Goal: Information Seeking & Learning: Learn about a topic

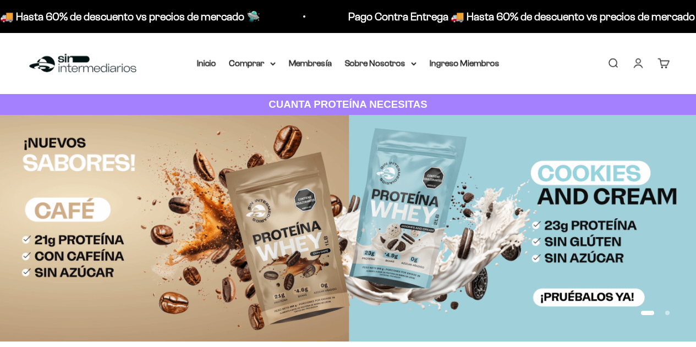
click at [636, 64] on link "Iniciar sesión" at bounding box center [638, 63] width 12 height 12
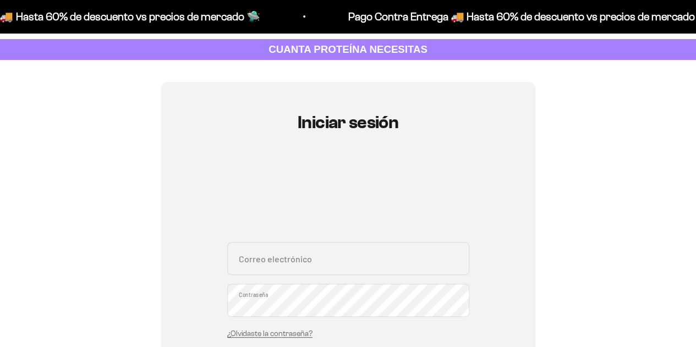
scroll to position [110, 0]
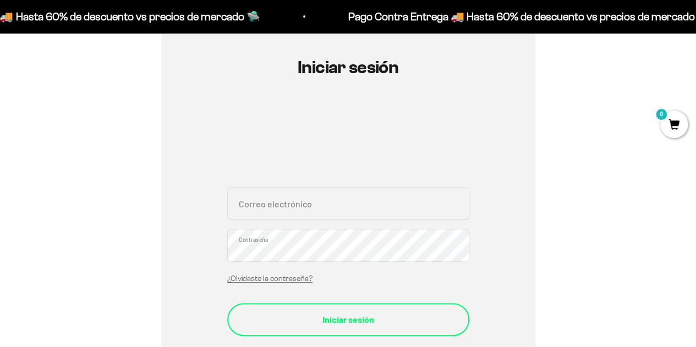
type input "andres.triana1@hotmail.com"
click at [300, 313] on div "Iniciar sesión" at bounding box center [348, 319] width 198 height 14
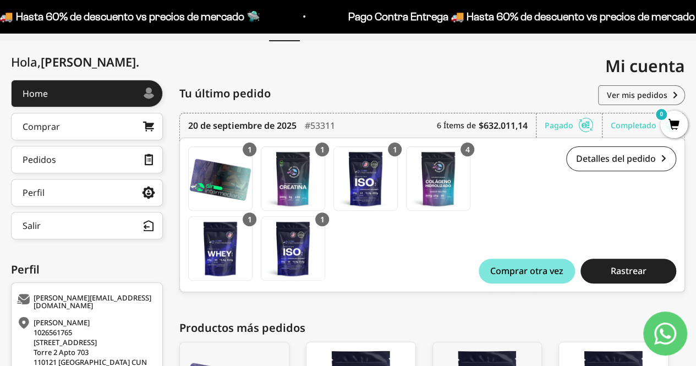
scroll to position [110, 0]
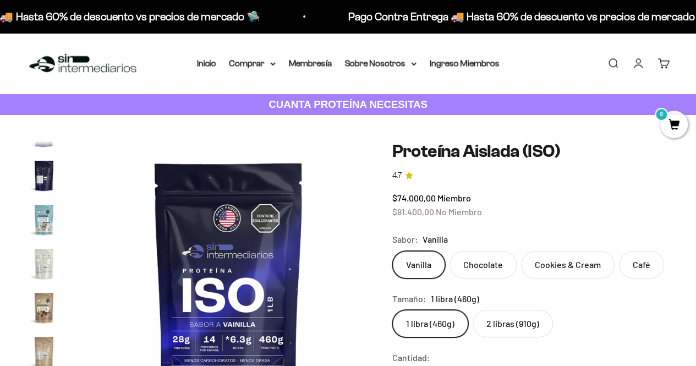
scroll to position [355, 0]
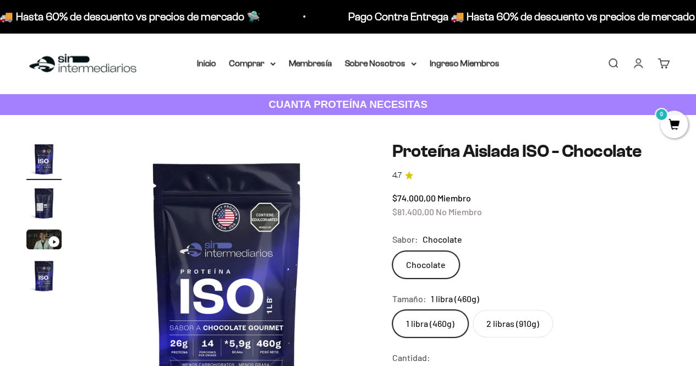
scroll to position [110, 0]
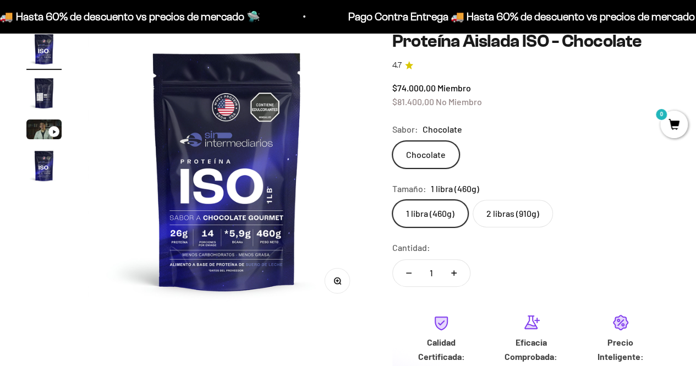
click at [494, 207] on label "2 libras (910g)" at bounding box center [512, 213] width 80 height 27
click at [392, 200] on input "2 libras (910g)" at bounding box center [392, 199] width 1 height 1
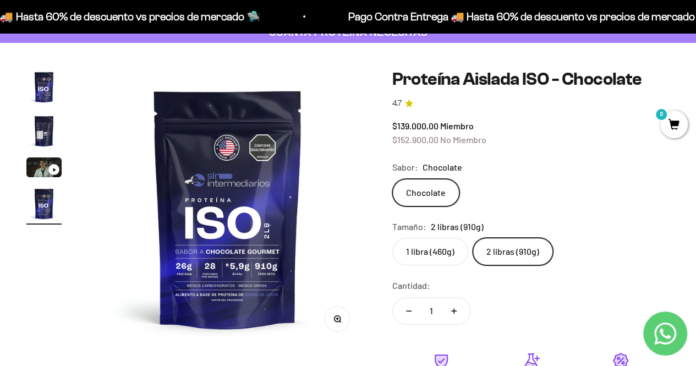
scroll to position [55, 0]
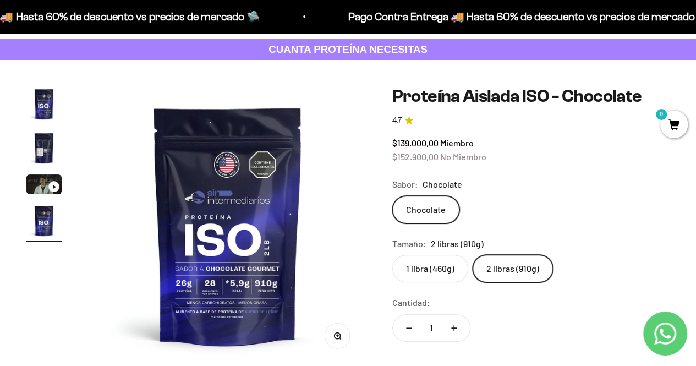
click at [37, 155] on img "Ir al artículo 2" at bounding box center [43, 147] width 35 height 35
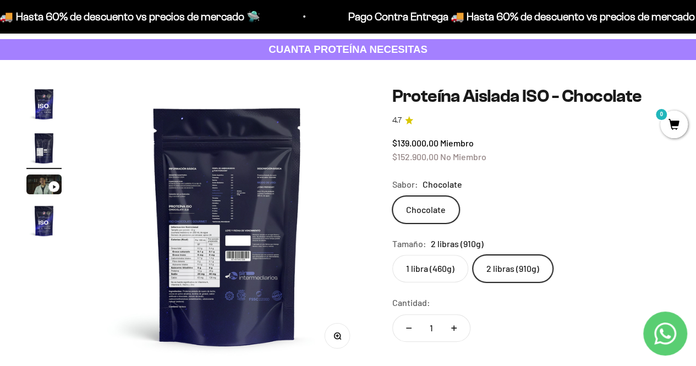
click at [180, 225] on img at bounding box center [228, 225] width 278 height 278
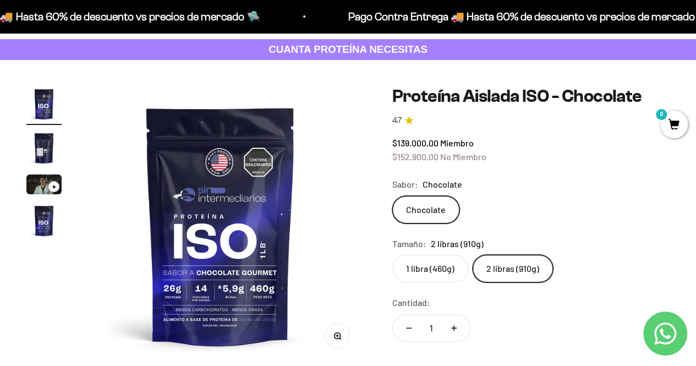
scroll to position [0, 0]
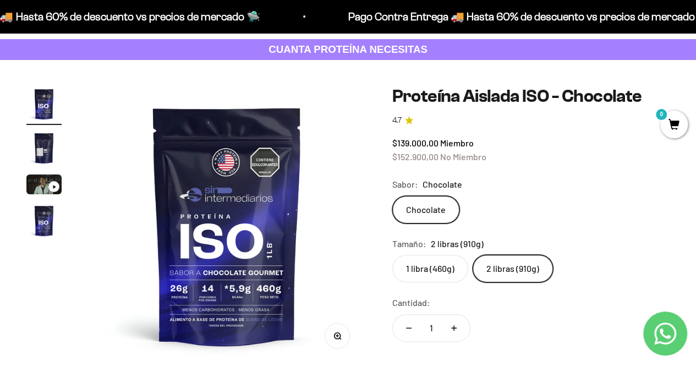
click at [48, 145] on img "Ir al artículo 2" at bounding box center [43, 147] width 35 height 35
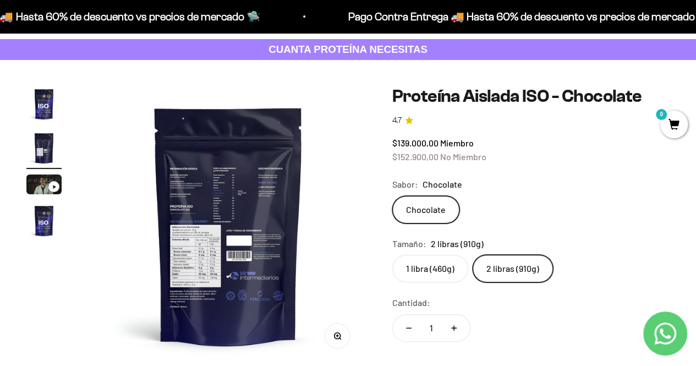
scroll to position [0, 284]
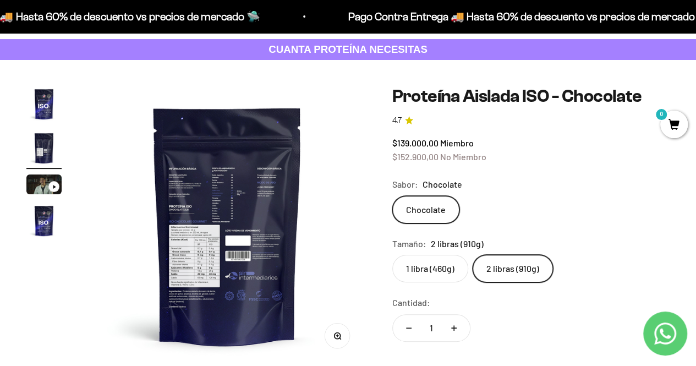
click at [332, 340] on button "Zoom" at bounding box center [336, 335] width 25 height 25
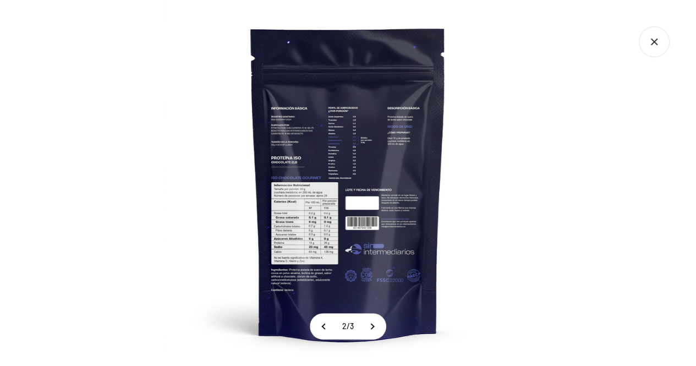
click at [308, 228] on img at bounding box center [348, 183] width 366 height 366
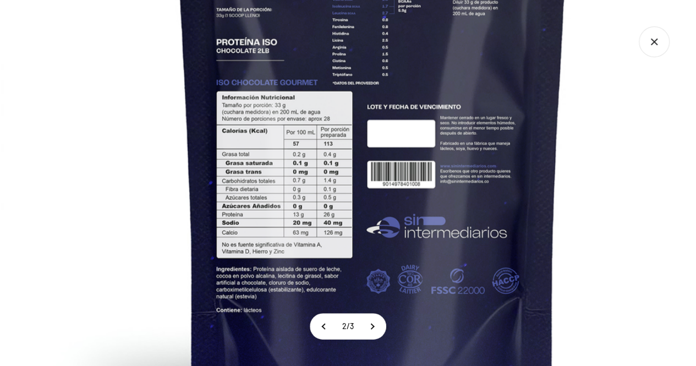
click at [275, 280] on img at bounding box center [372, 93] width 742 height 742
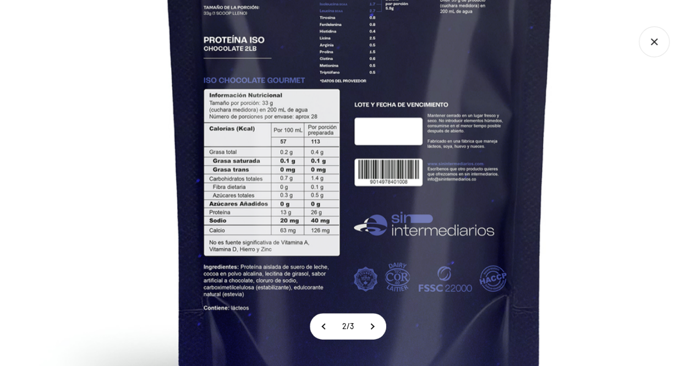
click at [356, 138] on img at bounding box center [359, 91] width 742 height 742
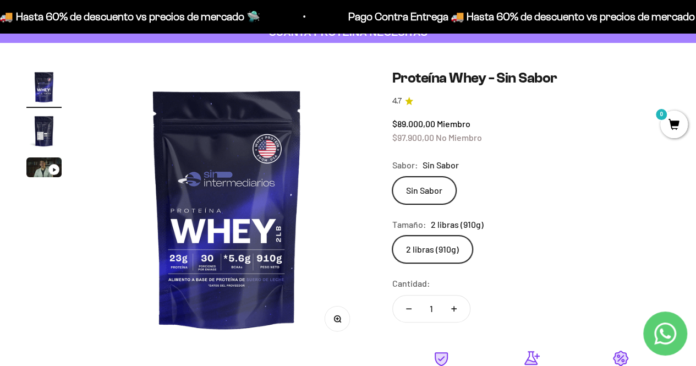
scroll to position [55, 0]
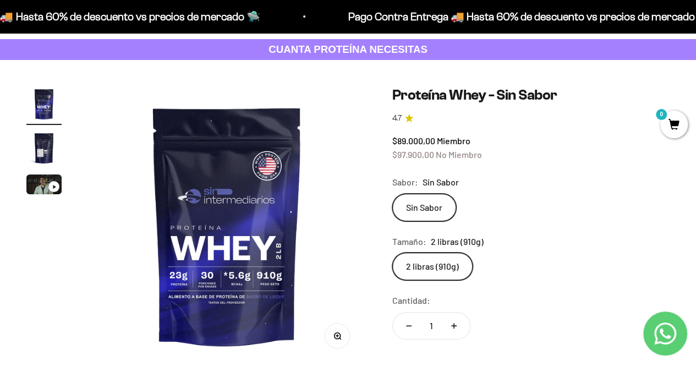
click at [41, 142] on img "Ir al artículo 2" at bounding box center [43, 147] width 35 height 35
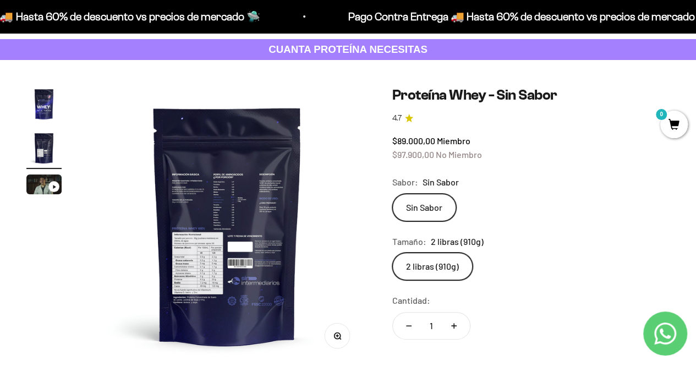
click at [191, 270] on img at bounding box center [228, 225] width 278 height 278
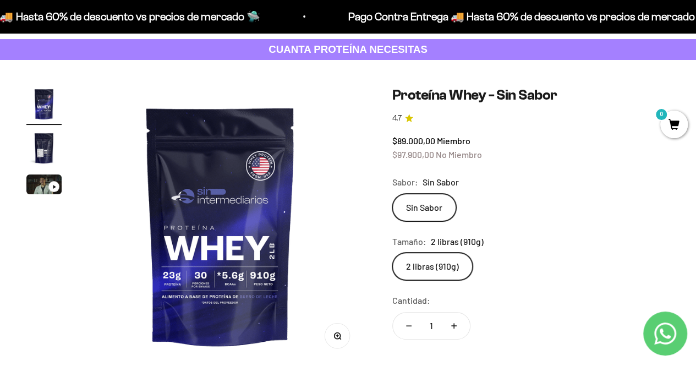
scroll to position [0, 0]
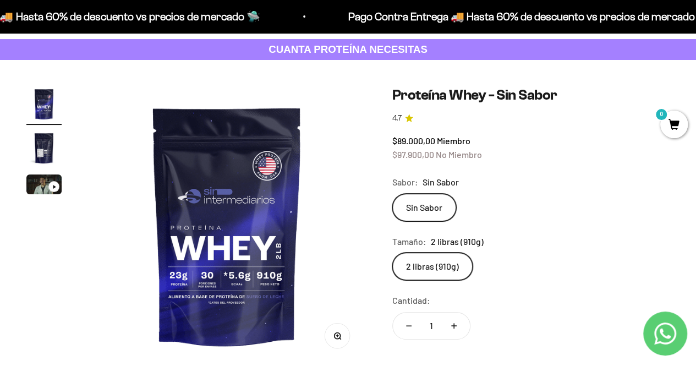
click at [38, 147] on img "Ir al artículo 2" at bounding box center [43, 147] width 35 height 35
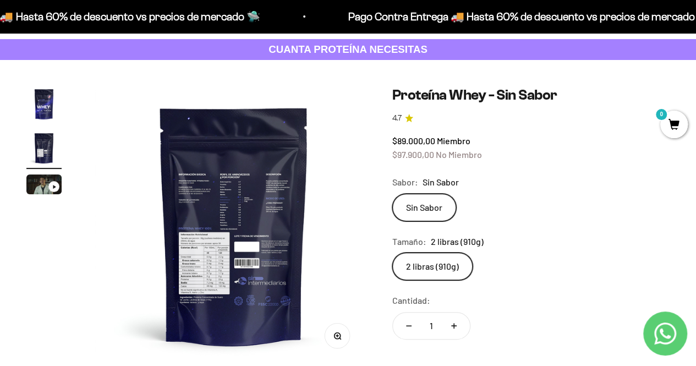
scroll to position [0, 284]
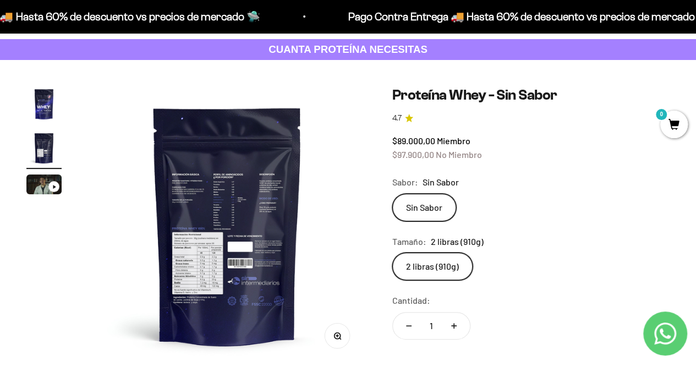
click at [343, 340] on button "Zoom" at bounding box center [336, 335] width 25 height 25
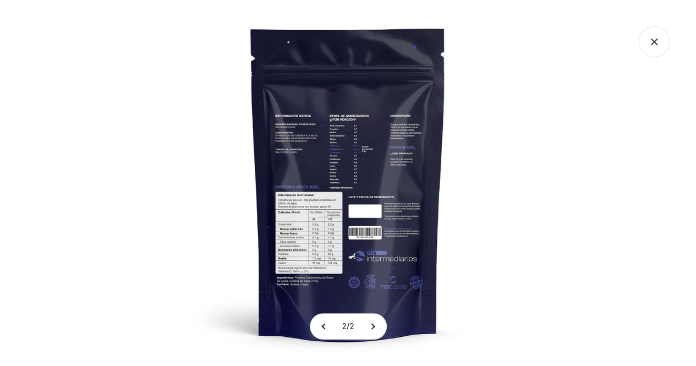
click at [329, 246] on img at bounding box center [348, 183] width 366 height 366
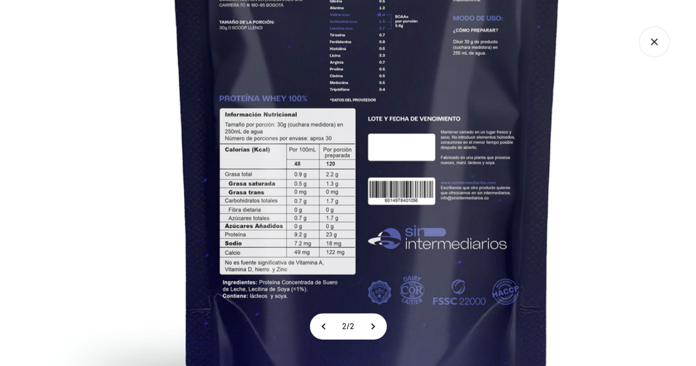
click at [403, 236] on img at bounding box center [367, 90] width 742 height 742
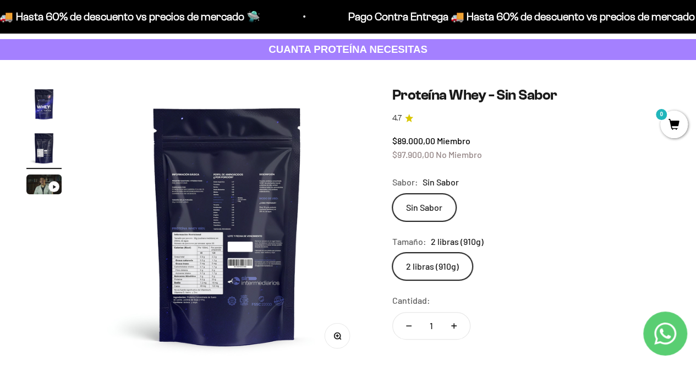
click at [509, 133] on safe-sticky "Proteína Whey - Sin Sabor 4.7 $89.000,00 Miembro $97.900,00 No Miembro Calidad …" at bounding box center [530, 305] width 277 height 438
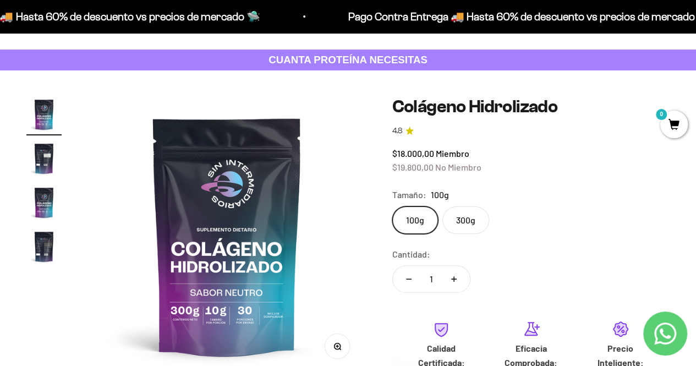
scroll to position [55, 0]
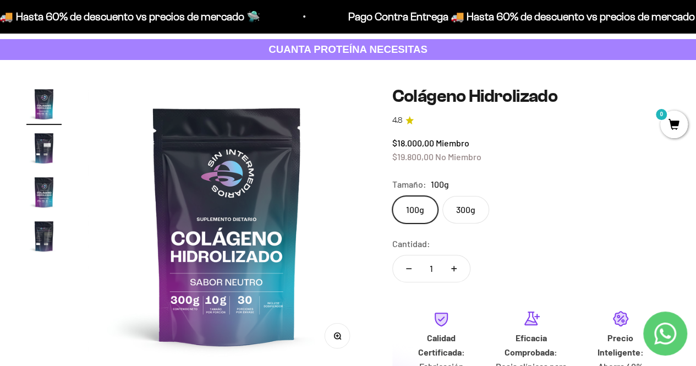
click at [472, 204] on label "300g" at bounding box center [465, 209] width 47 height 27
click at [392, 196] on input "300g" at bounding box center [392, 195] width 1 height 1
click at [39, 151] on img "Ir al artículo 2" at bounding box center [43, 147] width 35 height 35
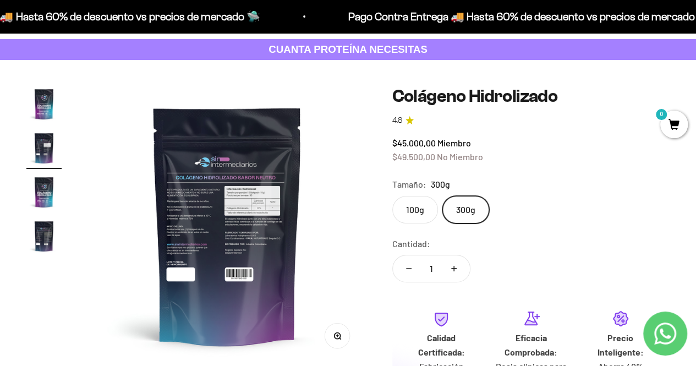
click at [257, 221] on img at bounding box center [228, 225] width 278 height 278
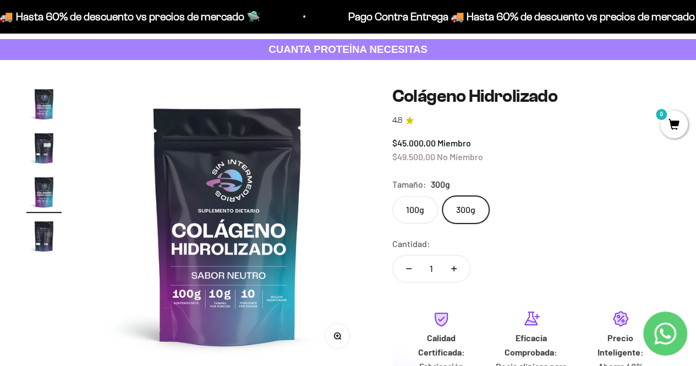
click at [45, 151] on img "Ir al artículo 2" at bounding box center [43, 147] width 35 height 35
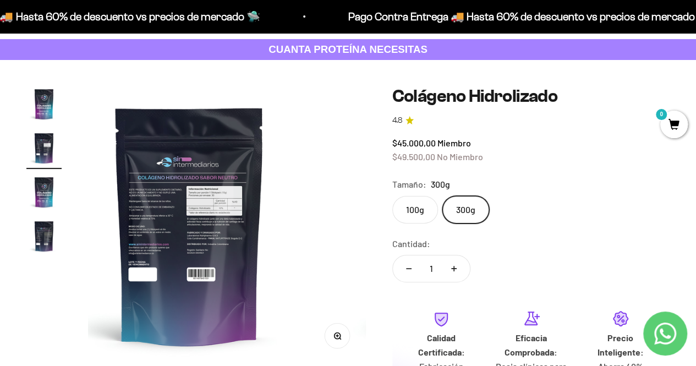
scroll to position [0, 284]
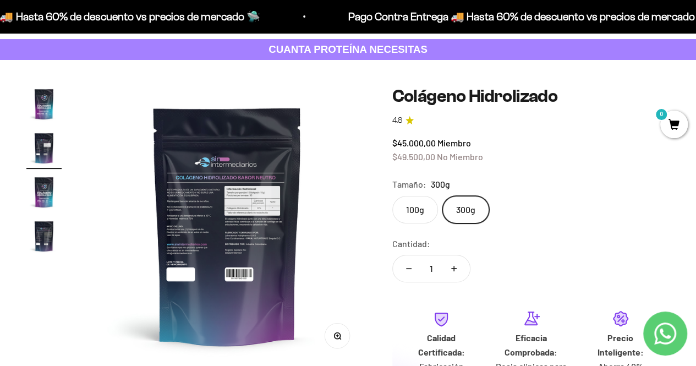
click at [338, 343] on button "Zoom" at bounding box center [336, 335] width 25 height 25
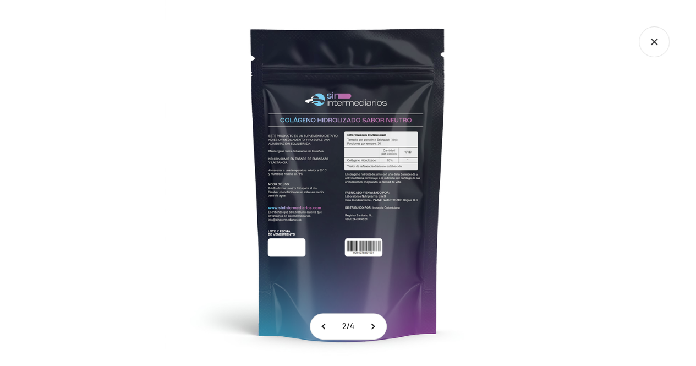
click at [381, 159] on img at bounding box center [348, 183] width 366 height 366
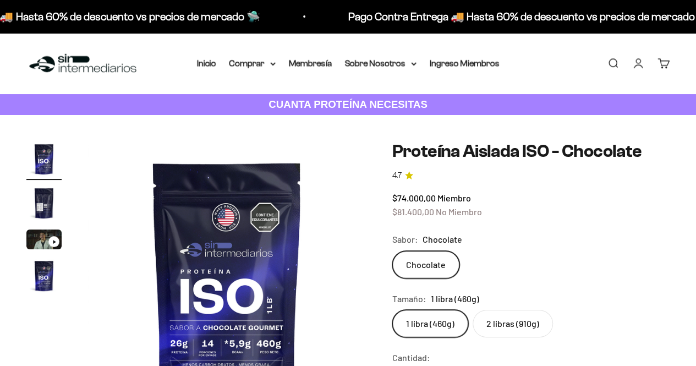
click at [43, 203] on img "Ir al artículo 2" at bounding box center [43, 202] width 35 height 35
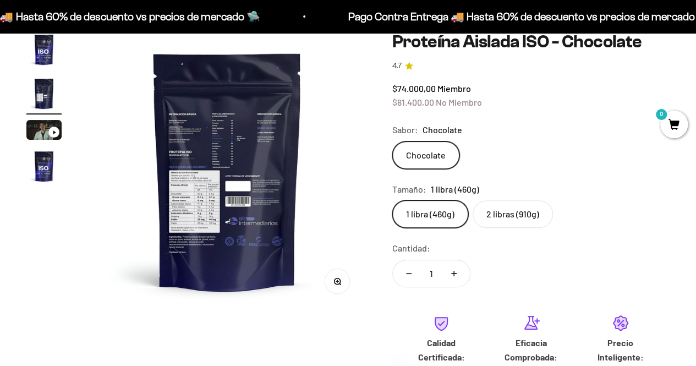
scroll to position [110, 0]
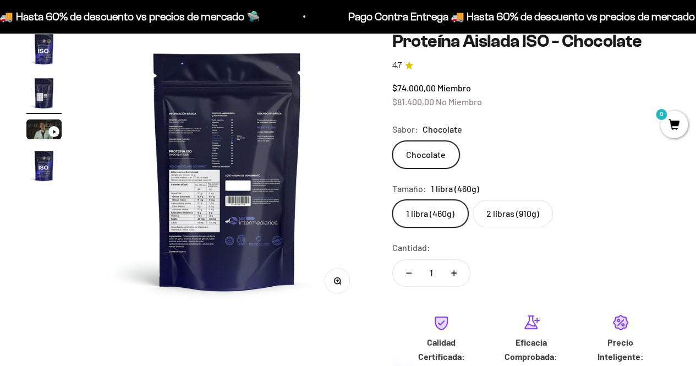
click at [335, 282] on icon "button" at bounding box center [337, 281] width 8 height 8
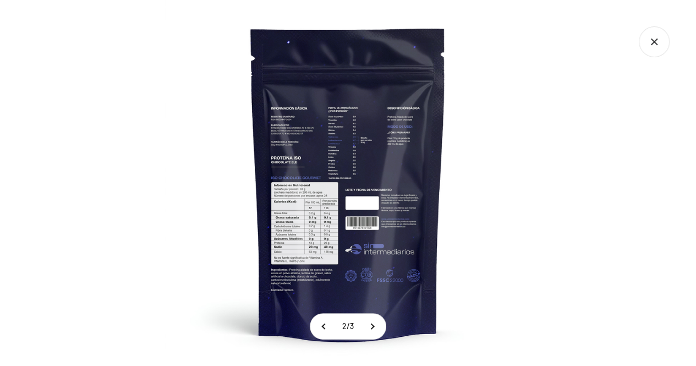
click at [288, 223] on img at bounding box center [348, 183] width 366 height 366
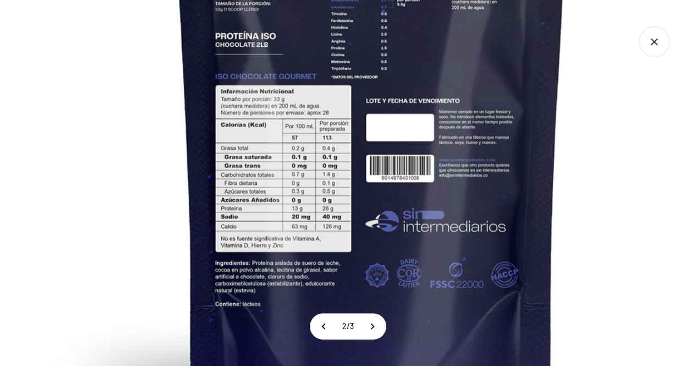
click at [377, 192] on img at bounding box center [371, 87] width 742 height 742
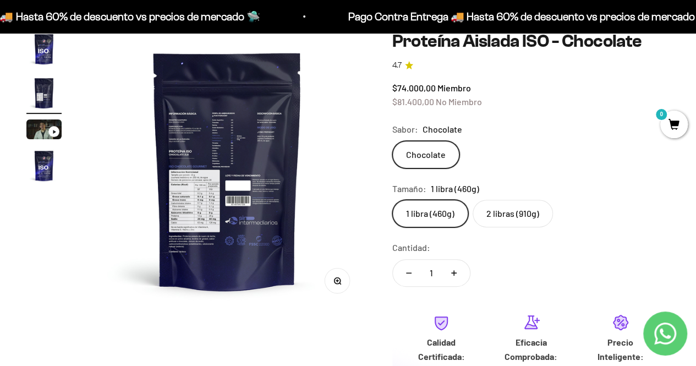
click at [279, 133] on img at bounding box center [228, 170] width 278 height 278
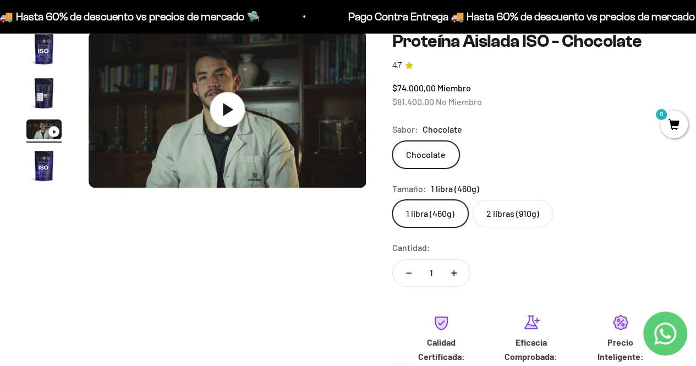
click at [44, 95] on img "Ir al artículo 2" at bounding box center [43, 92] width 35 height 35
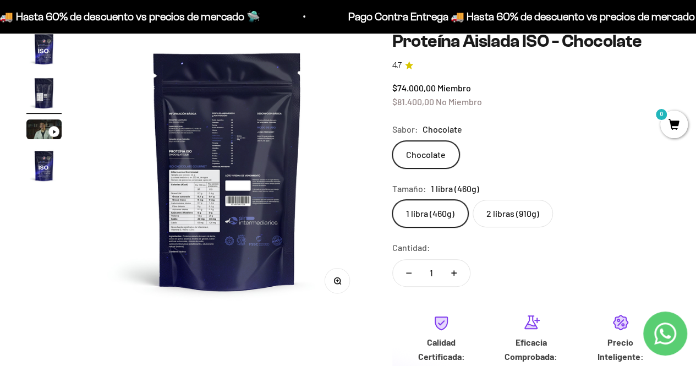
click at [280, 142] on img at bounding box center [228, 170] width 278 height 278
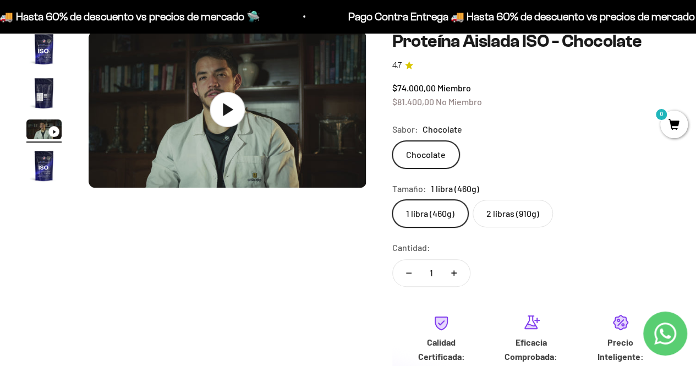
click at [35, 93] on img "Ir al artículo 2" at bounding box center [43, 92] width 35 height 35
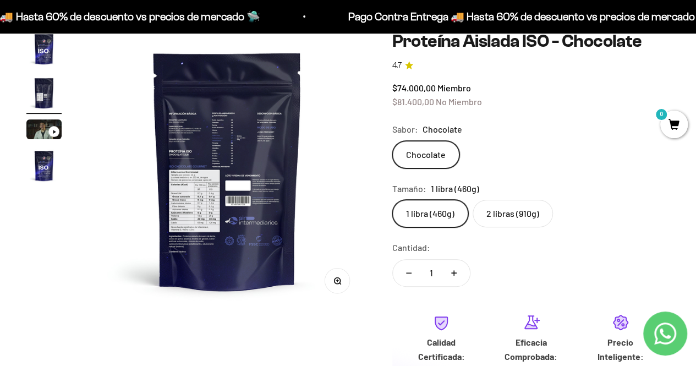
click at [324, 281] on button "Zoom" at bounding box center [336, 280] width 25 height 25
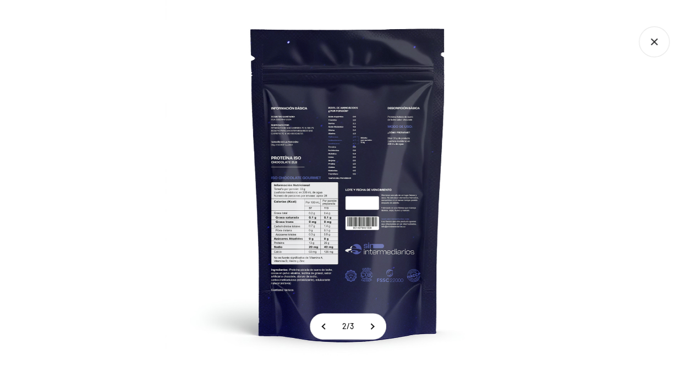
click at [365, 125] on img at bounding box center [348, 183] width 366 height 366
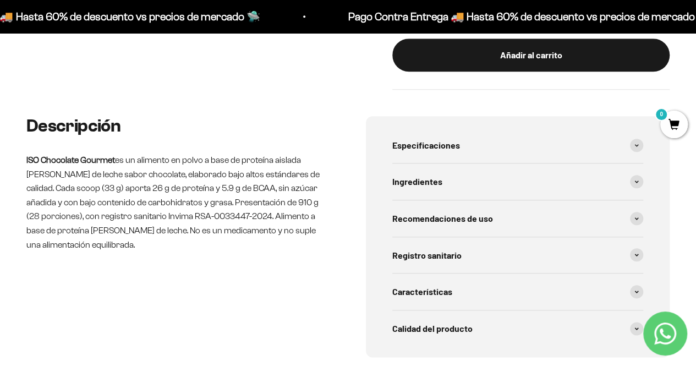
scroll to position [495, 0]
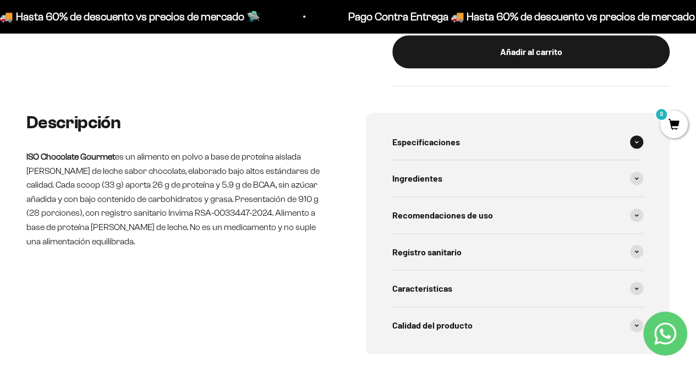
click at [443, 138] on span "Especificaciones" at bounding box center [426, 142] width 68 height 14
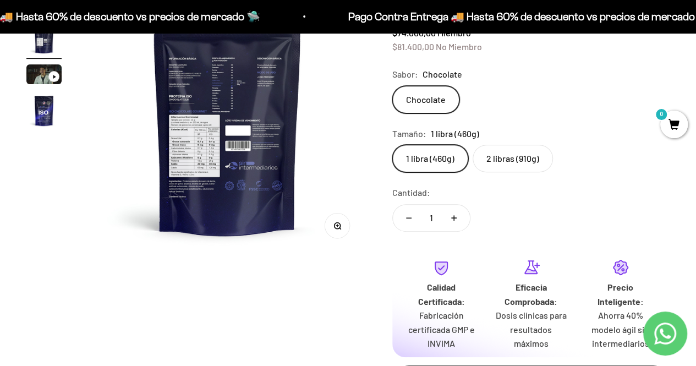
scroll to position [55, 0]
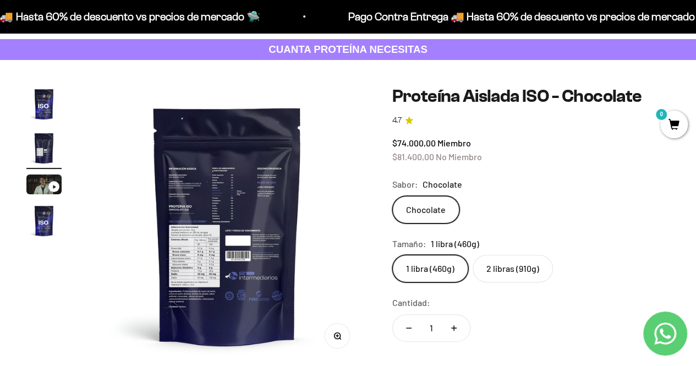
click at [43, 96] on img "Ir al artículo 1" at bounding box center [43, 103] width 35 height 35
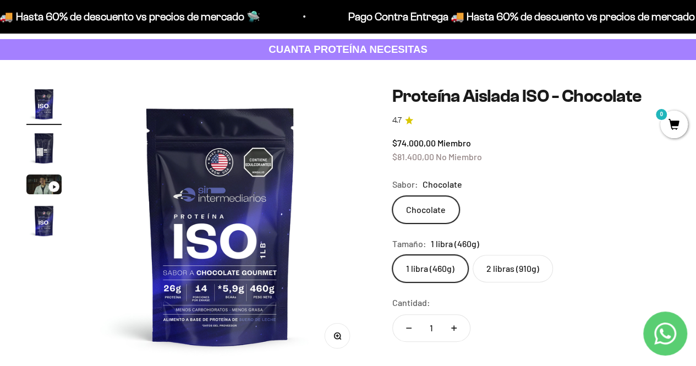
scroll to position [0, 0]
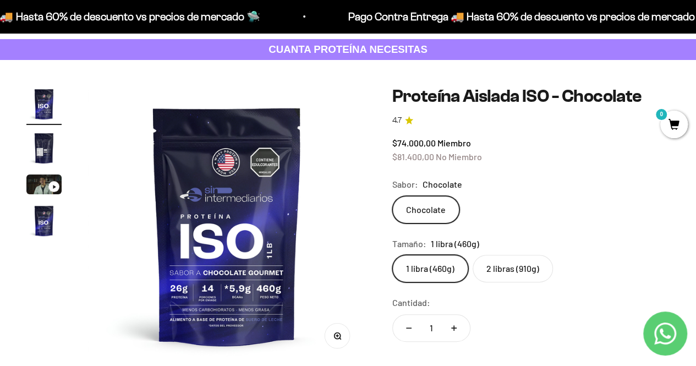
click at [252, 214] on img at bounding box center [227, 225] width 278 height 278
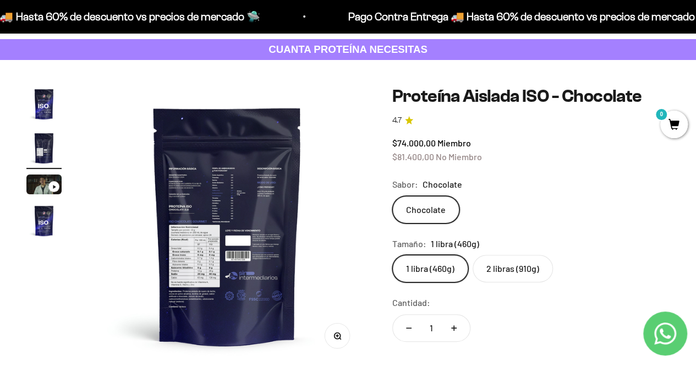
click at [55, 95] on img "Ir al artículo 1" at bounding box center [43, 103] width 35 height 35
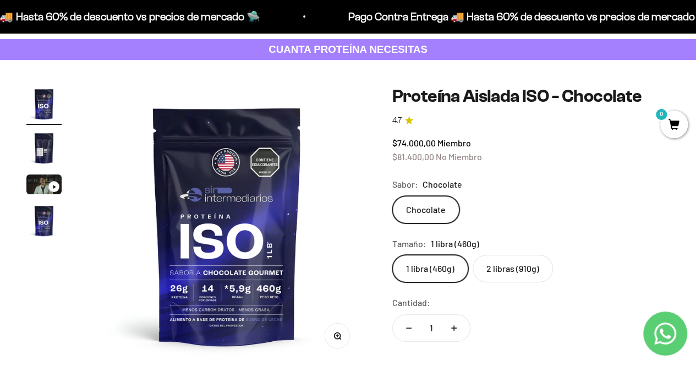
click at [342, 348] on img at bounding box center [227, 225] width 278 height 278
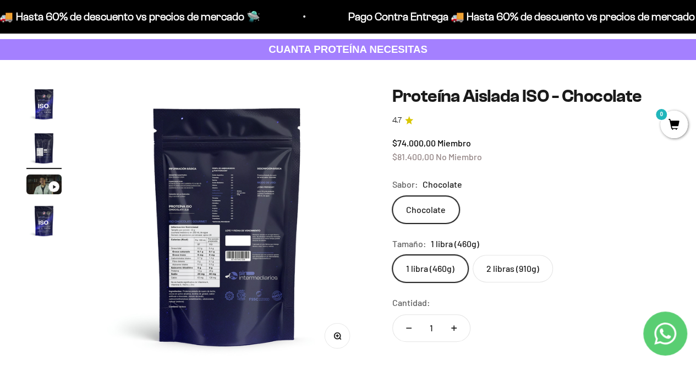
click at [38, 108] on img "Ir al artículo 1" at bounding box center [43, 103] width 35 height 35
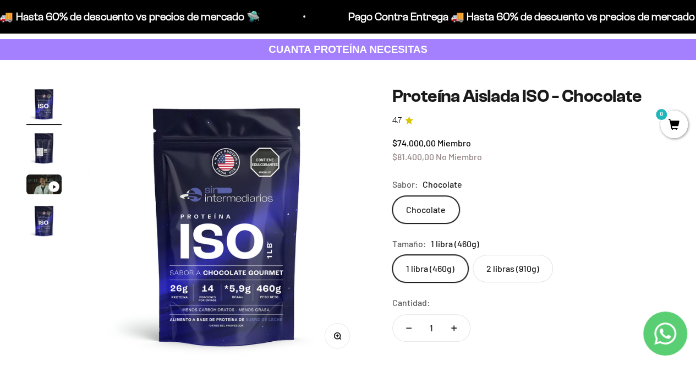
click at [335, 339] on button "Zoom" at bounding box center [336, 335] width 25 height 25
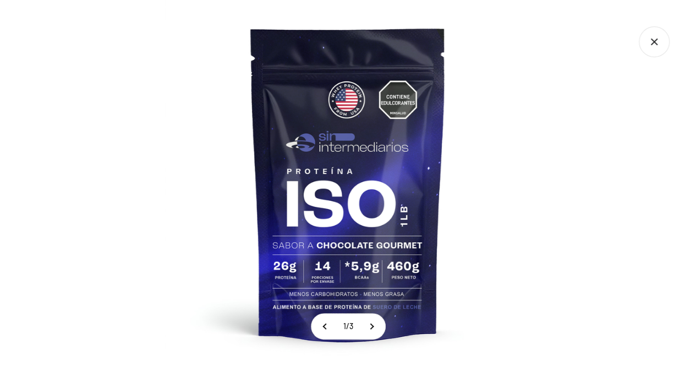
click at [517, 140] on img at bounding box center [348, 183] width 366 height 366
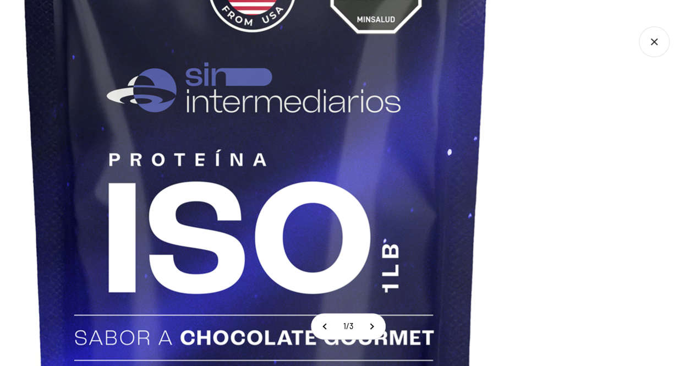
click at [653, 104] on img at bounding box center [256, 188] width 880 height 880
click at [660, 42] on icon "Cerrar galería" at bounding box center [653, 41] width 31 height 31
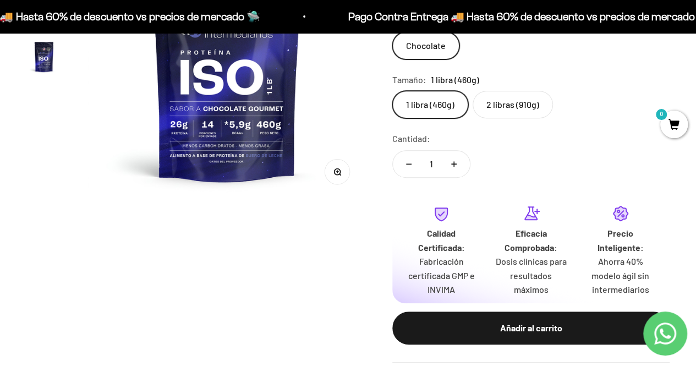
scroll to position [220, 0]
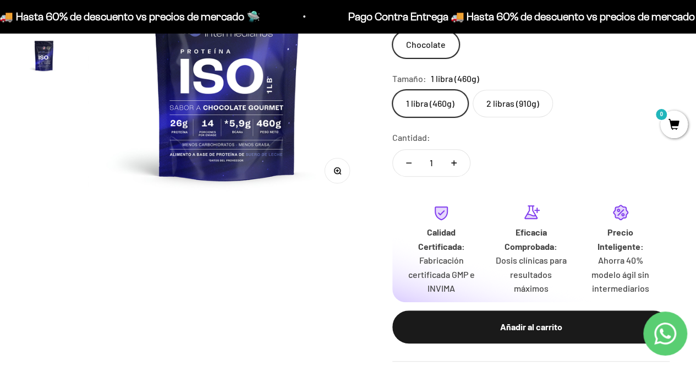
click at [496, 108] on label "2 libras (910g)" at bounding box center [512, 103] width 80 height 27
click at [392, 90] on input "2 libras (910g)" at bounding box center [392, 89] width 1 height 1
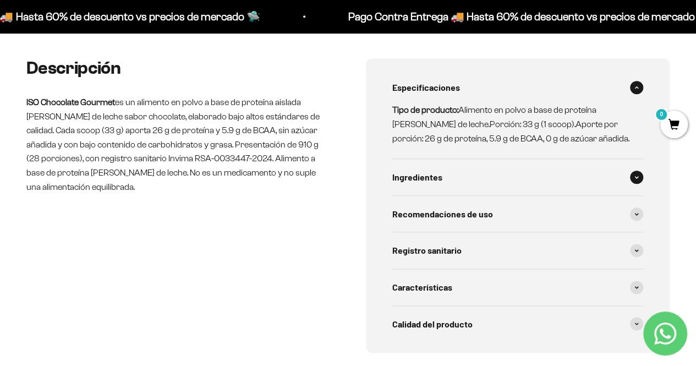
scroll to position [550, 0]
click at [460, 160] on div "Ingredientes" at bounding box center [517, 176] width 251 height 36
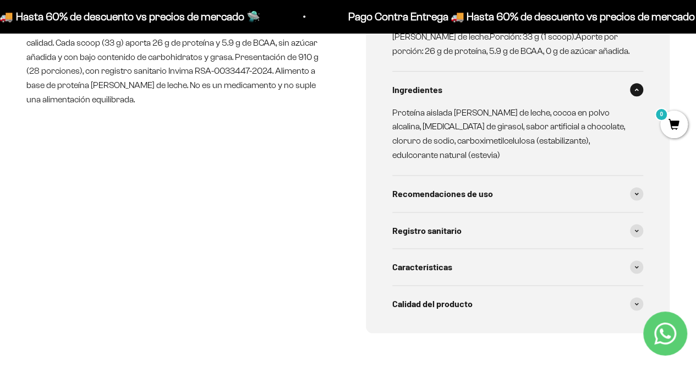
scroll to position [660, 0]
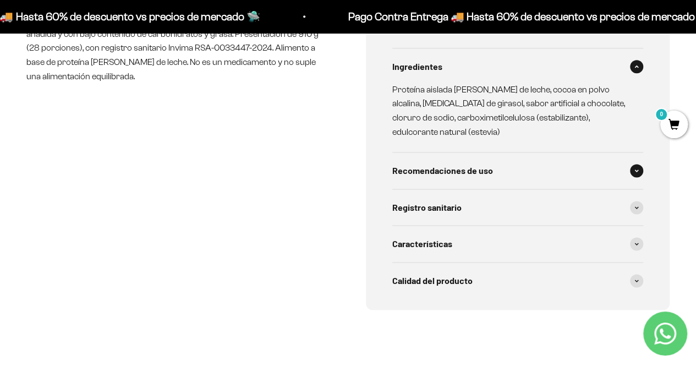
click at [441, 174] on span "Recomendaciones de uso" at bounding box center [442, 170] width 101 height 14
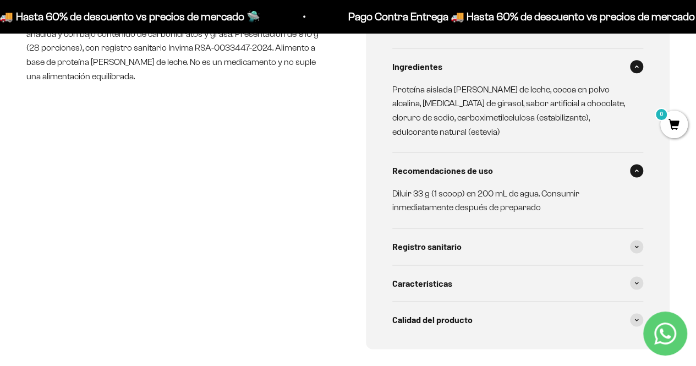
scroll to position [715, 0]
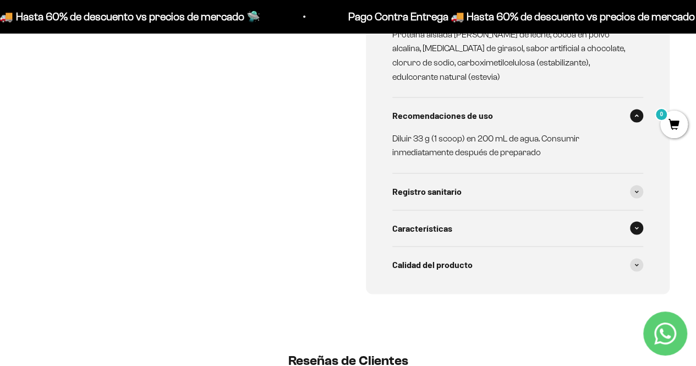
click at [431, 214] on div "Características" at bounding box center [517, 228] width 251 height 36
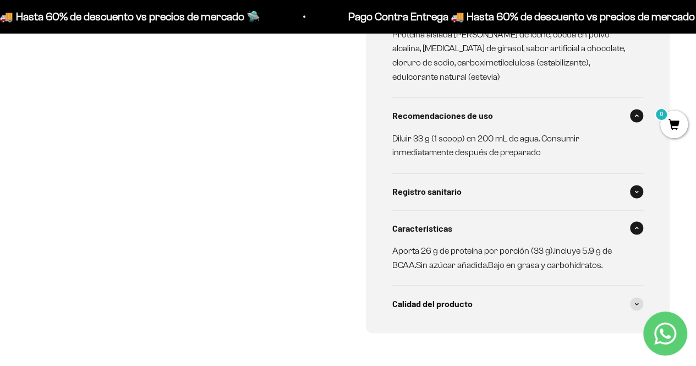
click at [434, 195] on span "Registro sanitario" at bounding box center [426, 191] width 69 height 14
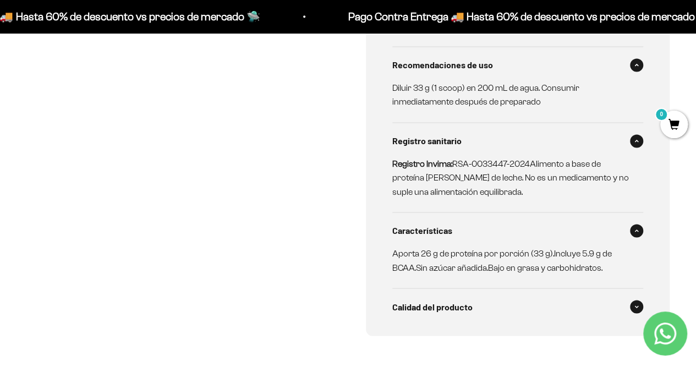
scroll to position [825, 0]
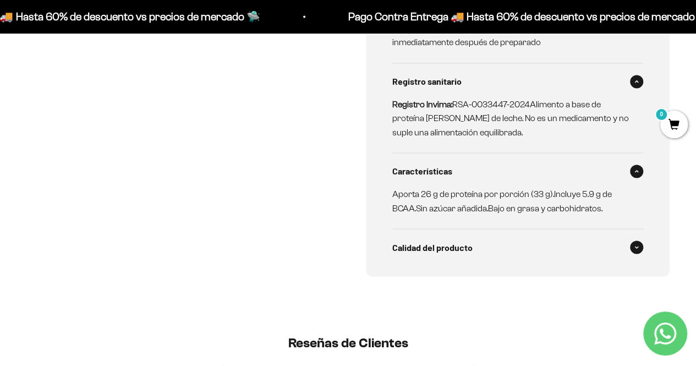
click at [436, 245] on span "Calidad del producto" at bounding box center [432, 247] width 80 height 14
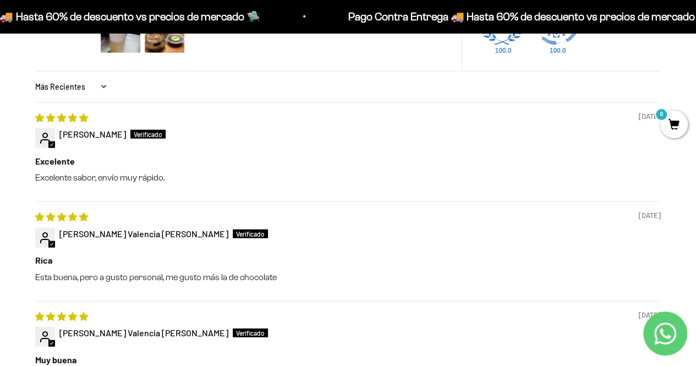
scroll to position [1375, 0]
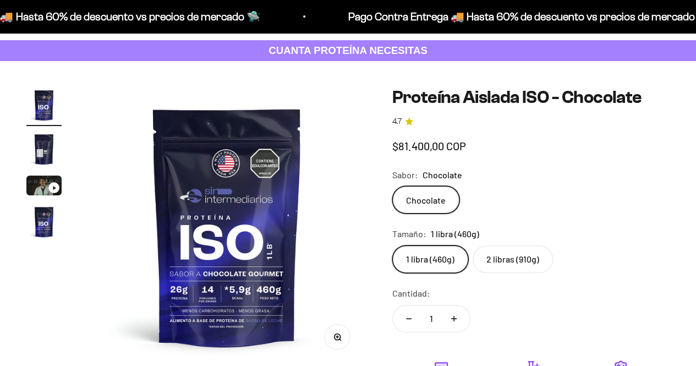
scroll to position [55, 0]
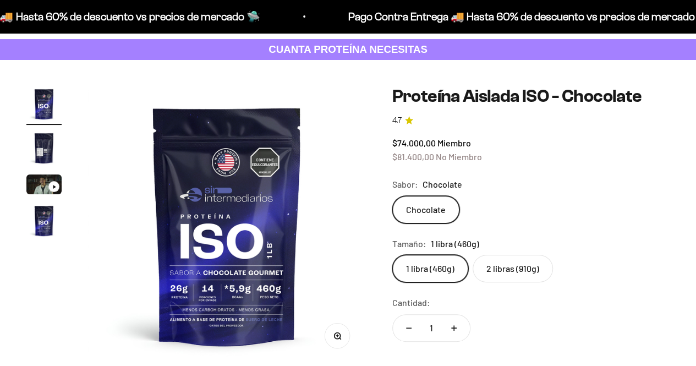
click at [50, 140] on img "Ir al artículo 2" at bounding box center [43, 147] width 35 height 35
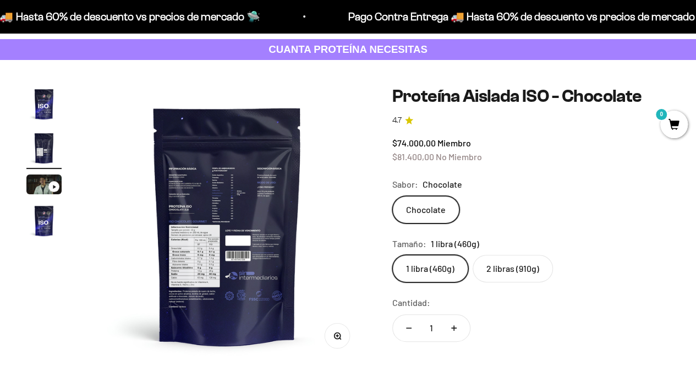
click at [232, 232] on img at bounding box center [228, 225] width 278 height 278
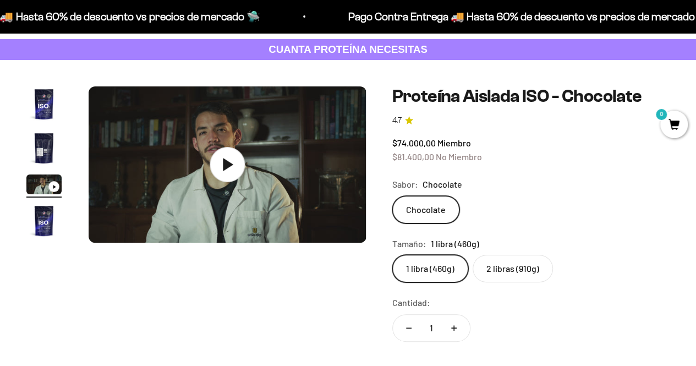
click at [52, 152] on img "Ir al artículo 2" at bounding box center [43, 147] width 35 height 35
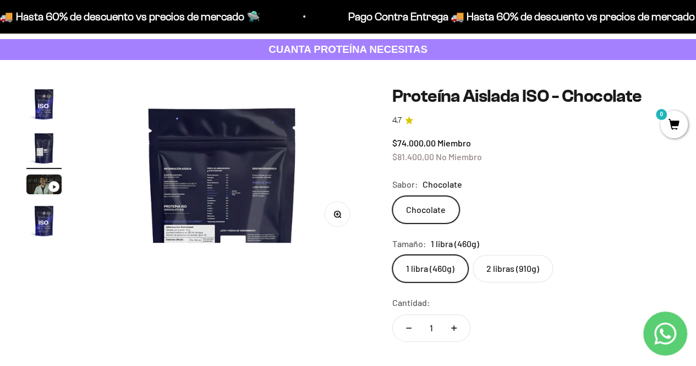
scroll to position [0, 284]
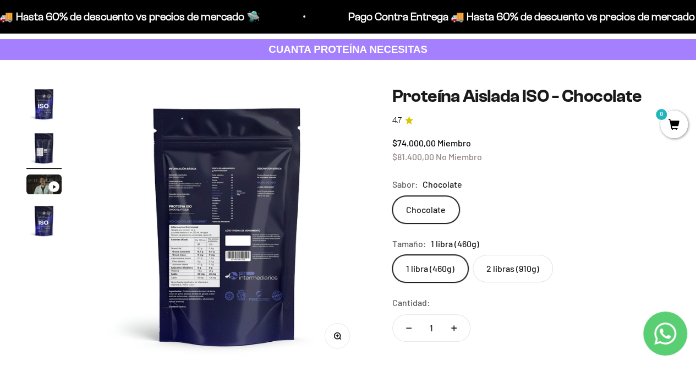
click at [334, 351] on img at bounding box center [228, 225] width 278 height 278
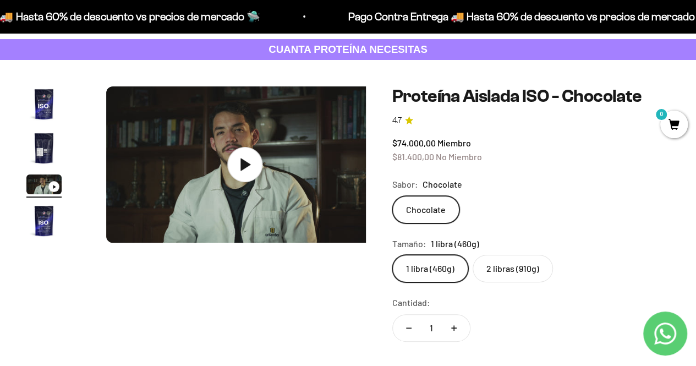
click at [337, 334] on media-carousel at bounding box center [227, 225] width 278 height 278
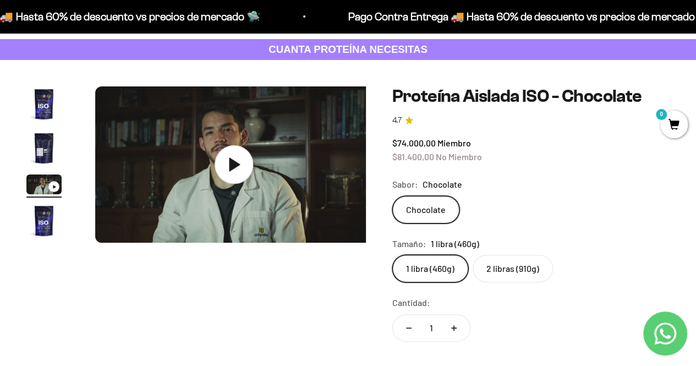
scroll to position [0, 567]
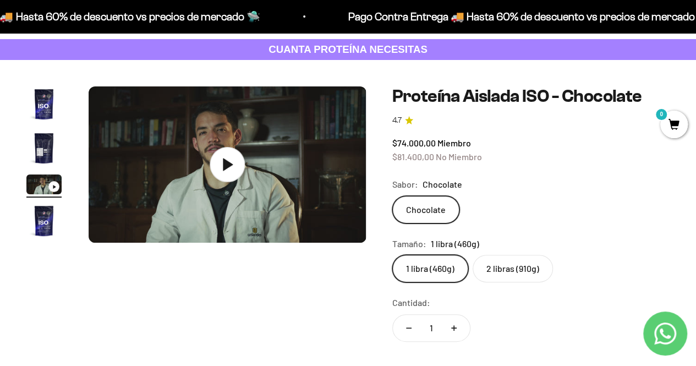
click at [50, 149] on img "Ir al artículo 2" at bounding box center [43, 147] width 35 height 35
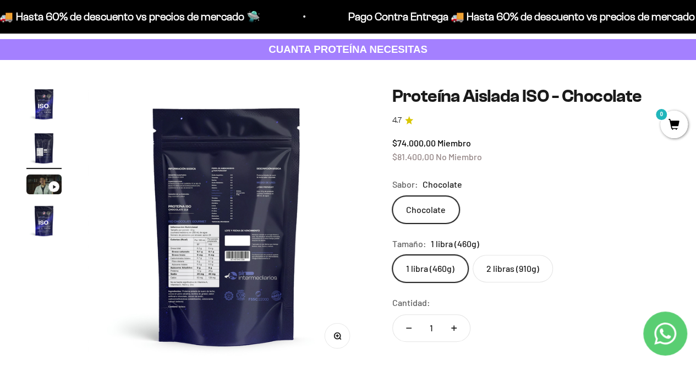
scroll to position [0, 284]
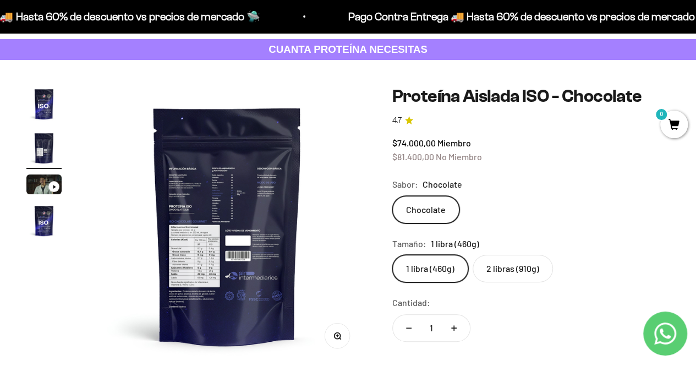
click at [331, 345] on button "Zoom" at bounding box center [336, 335] width 25 height 25
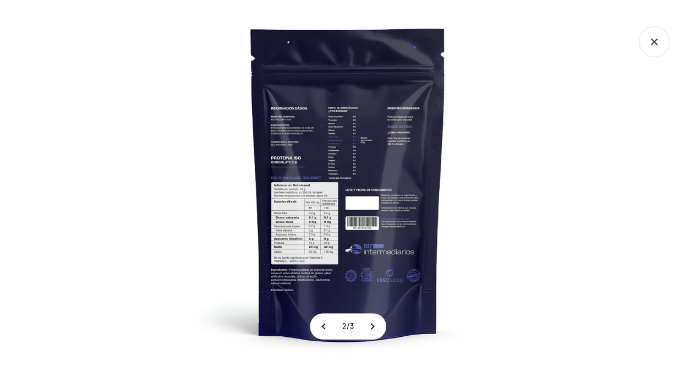
click at [297, 251] on img at bounding box center [348, 183] width 366 height 366
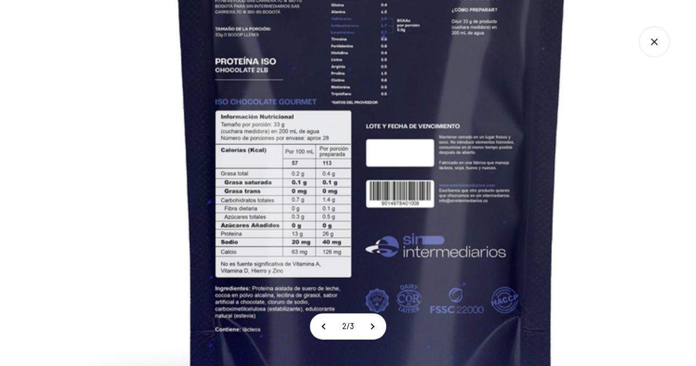
click at [638, 179] on img at bounding box center [371, 112] width 742 height 742
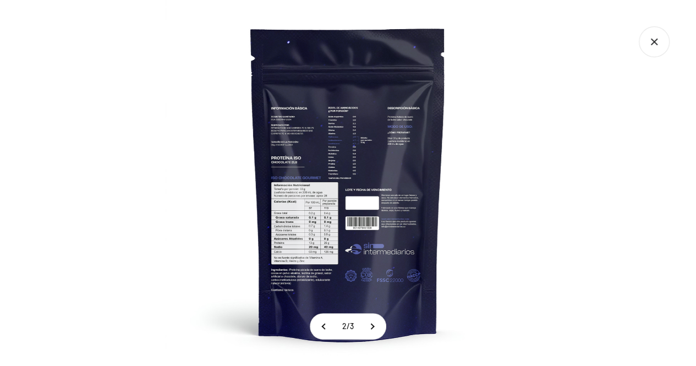
click at [640, 179] on div at bounding box center [348, 183] width 696 height 366
